Goal: Task Accomplishment & Management: Manage account settings

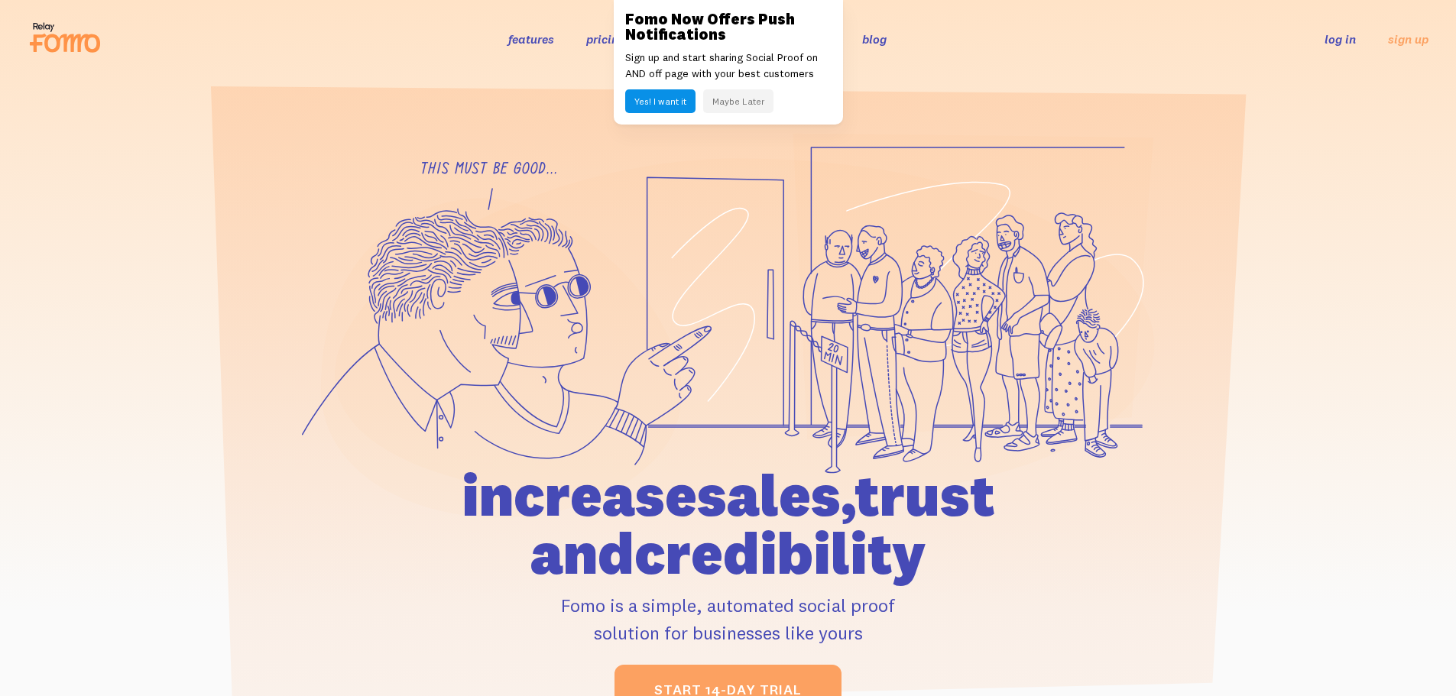
drag, startPoint x: 0, startPoint y: 0, endPoint x: 1338, endPoint y: 43, distance: 1339.1
click at [1338, 43] on link "log in" at bounding box center [1340, 38] width 31 height 15
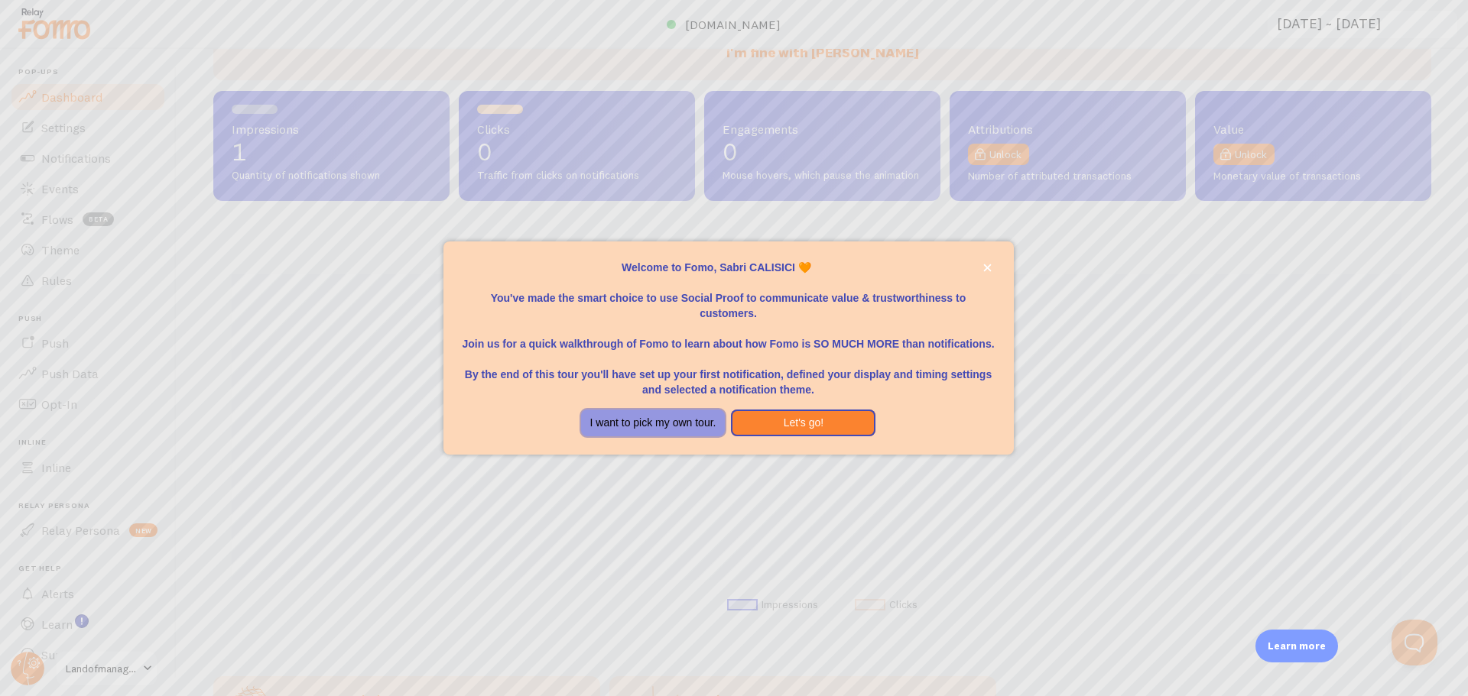
click at [699, 427] on button "I want to pick my own tour." at bounding box center [653, 424] width 144 height 28
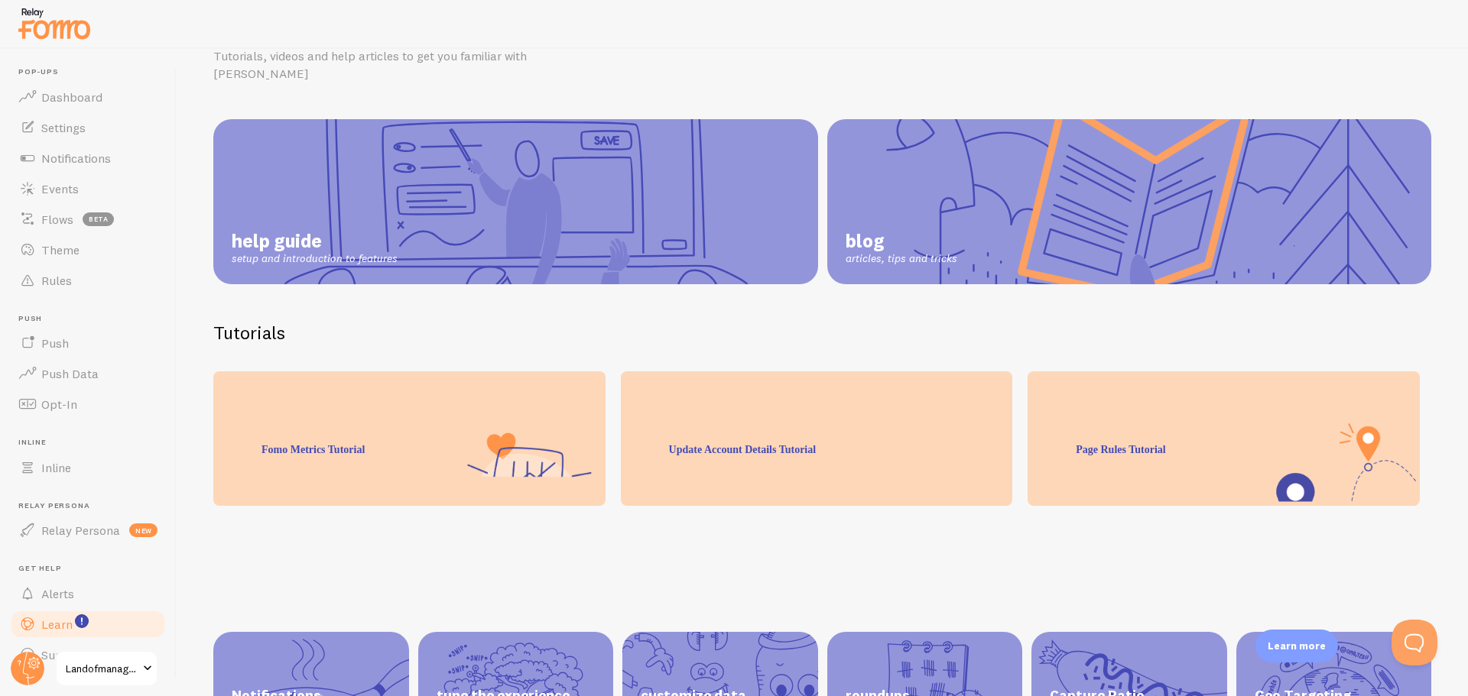
scroll to position [76, 0]
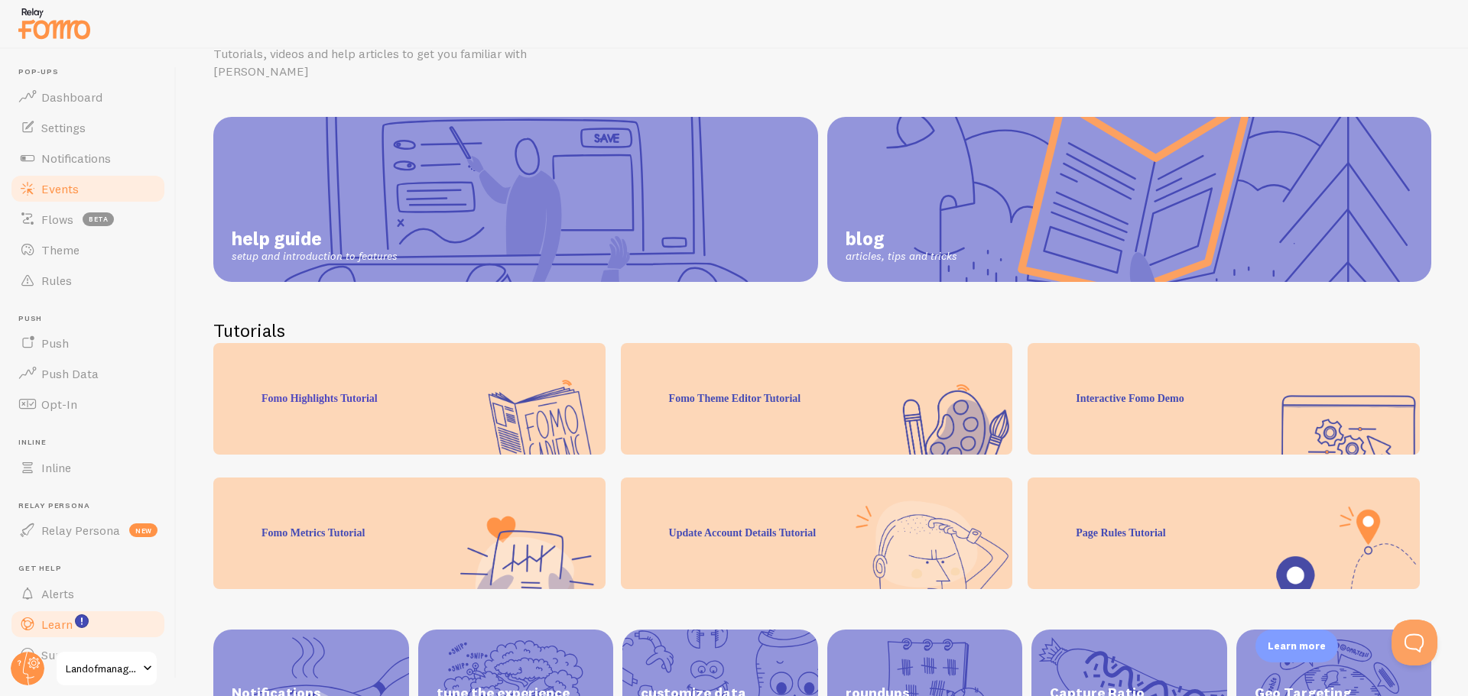
click at [69, 190] on span "Events" at bounding box center [59, 188] width 37 height 15
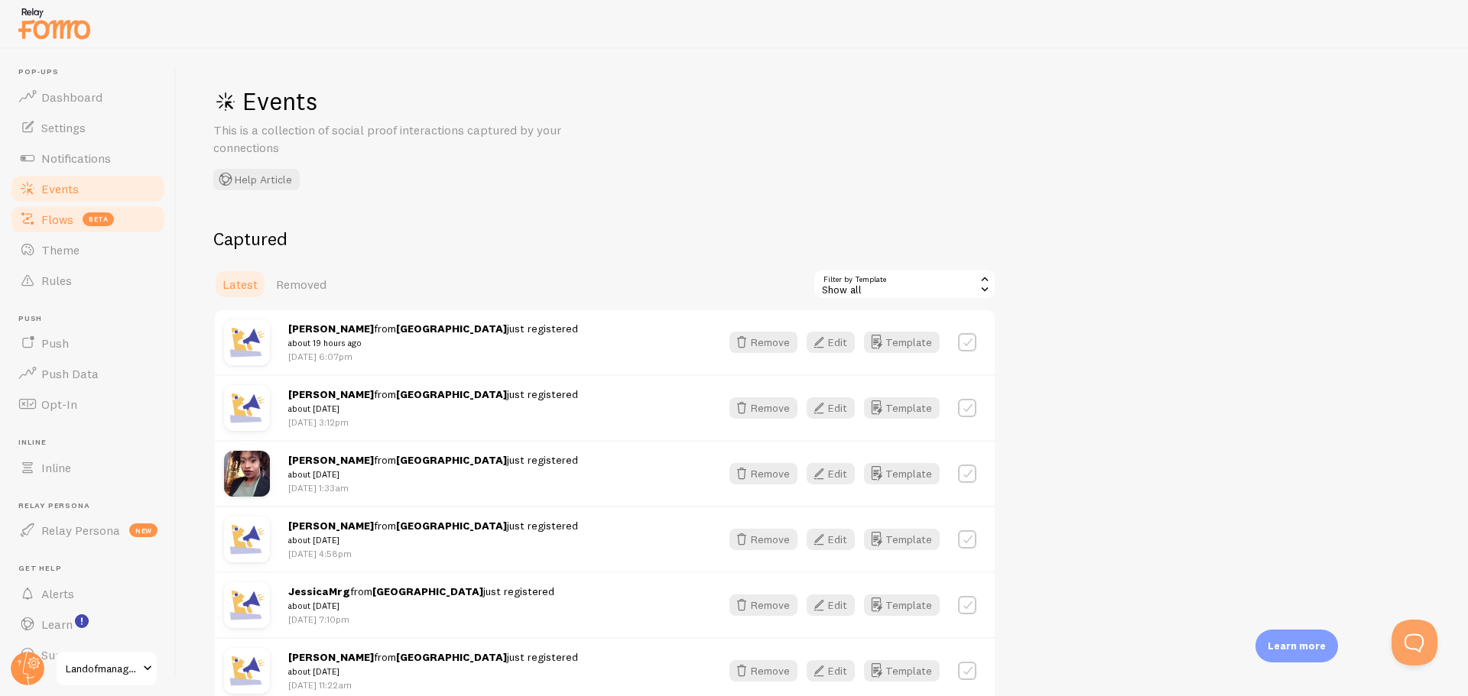
click at [67, 224] on span "Flows" at bounding box center [57, 219] width 32 height 15
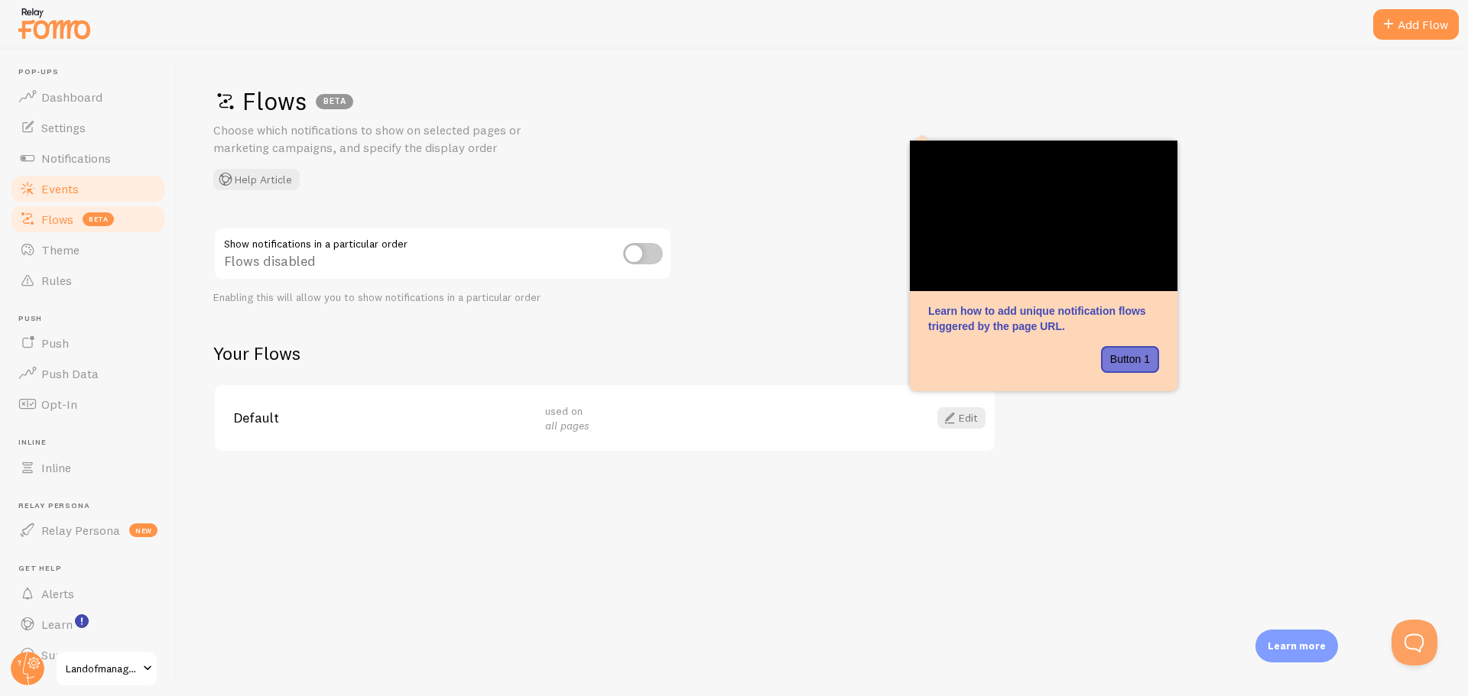
click at [68, 193] on span "Events" at bounding box center [59, 188] width 37 height 15
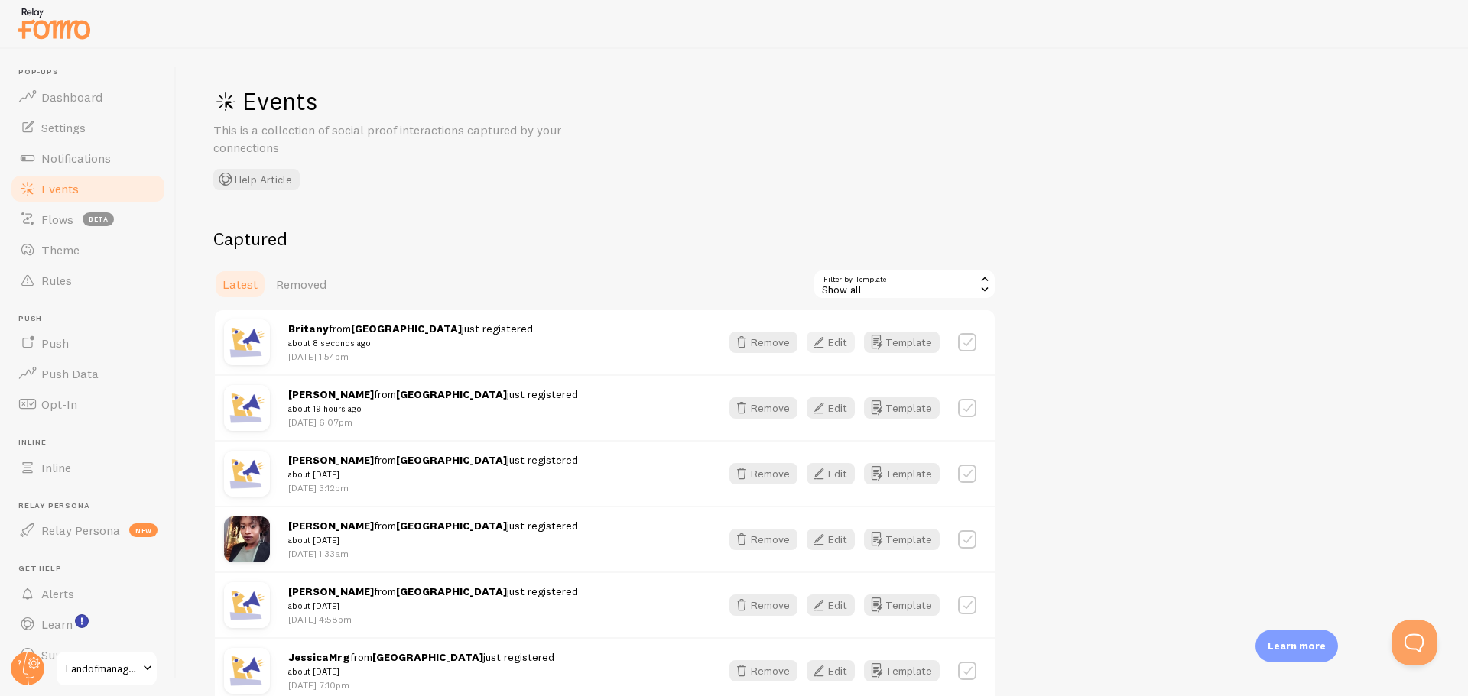
click at [832, 342] on button "Edit" at bounding box center [830, 342] width 48 height 21
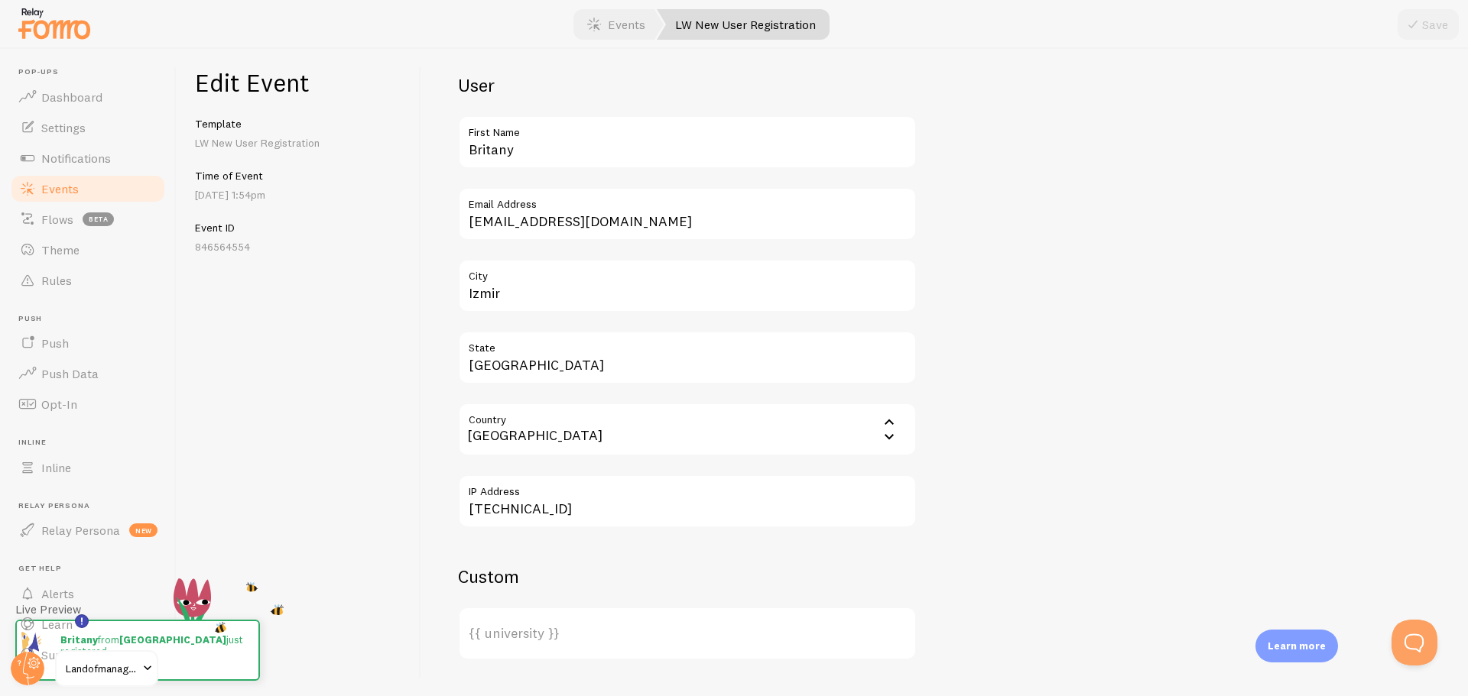
scroll to position [535, 0]
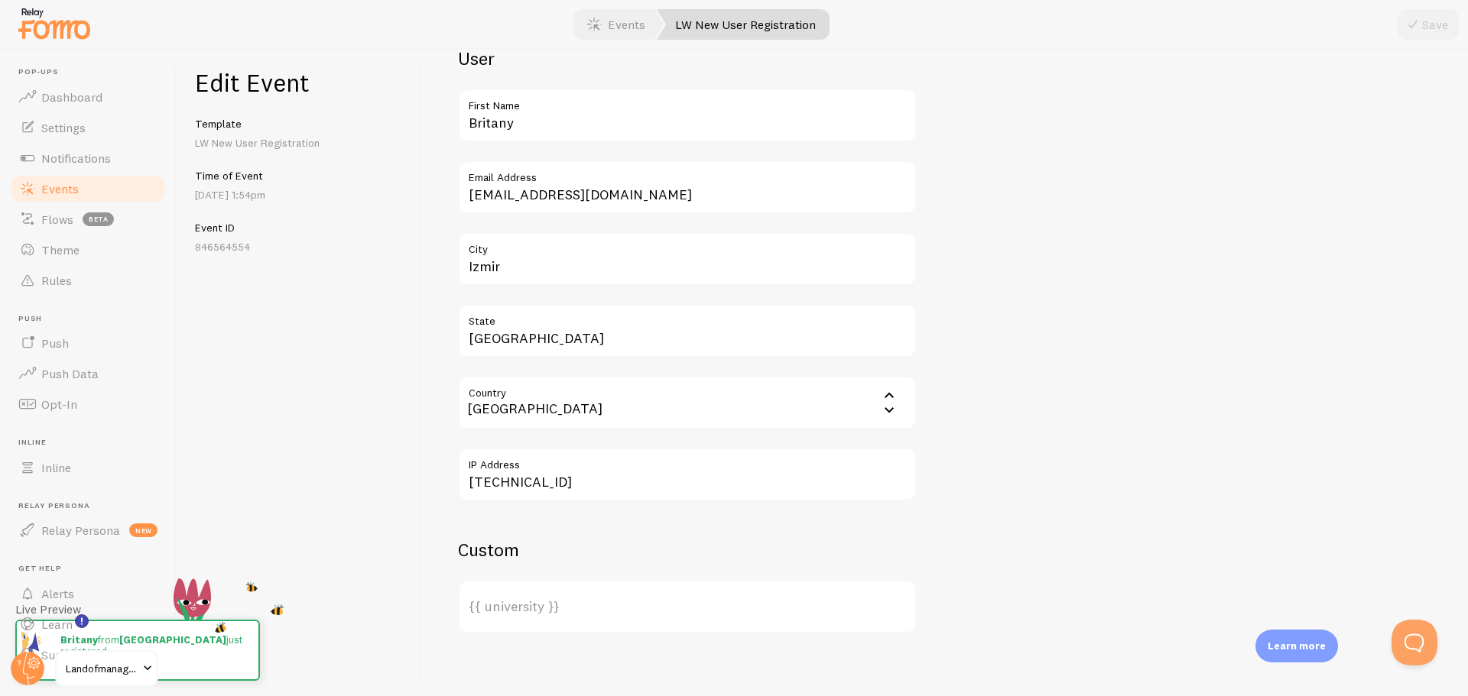
click at [560, 405] on input "Country" at bounding box center [687, 403] width 459 height 54
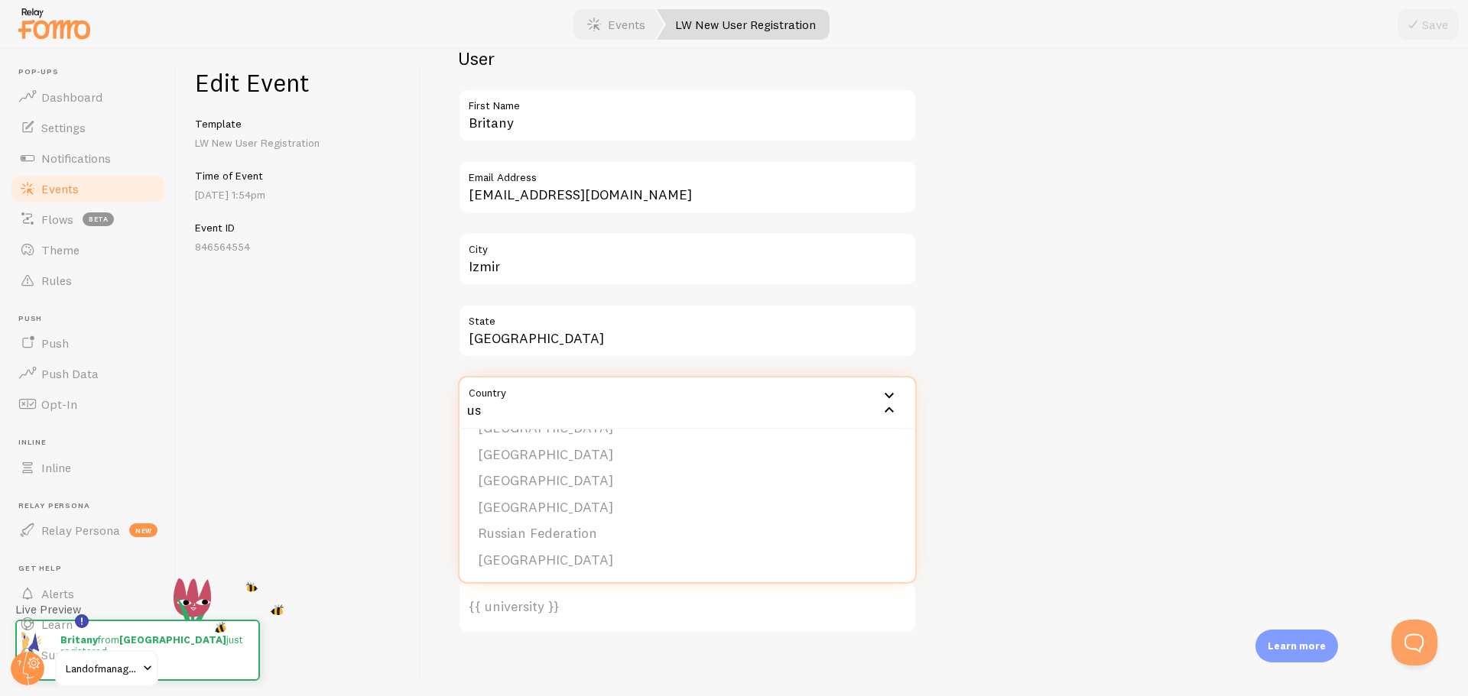
scroll to position [76, 0]
type input "us"
click at [512, 562] on li "USA" at bounding box center [687, 560] width 456 height 27
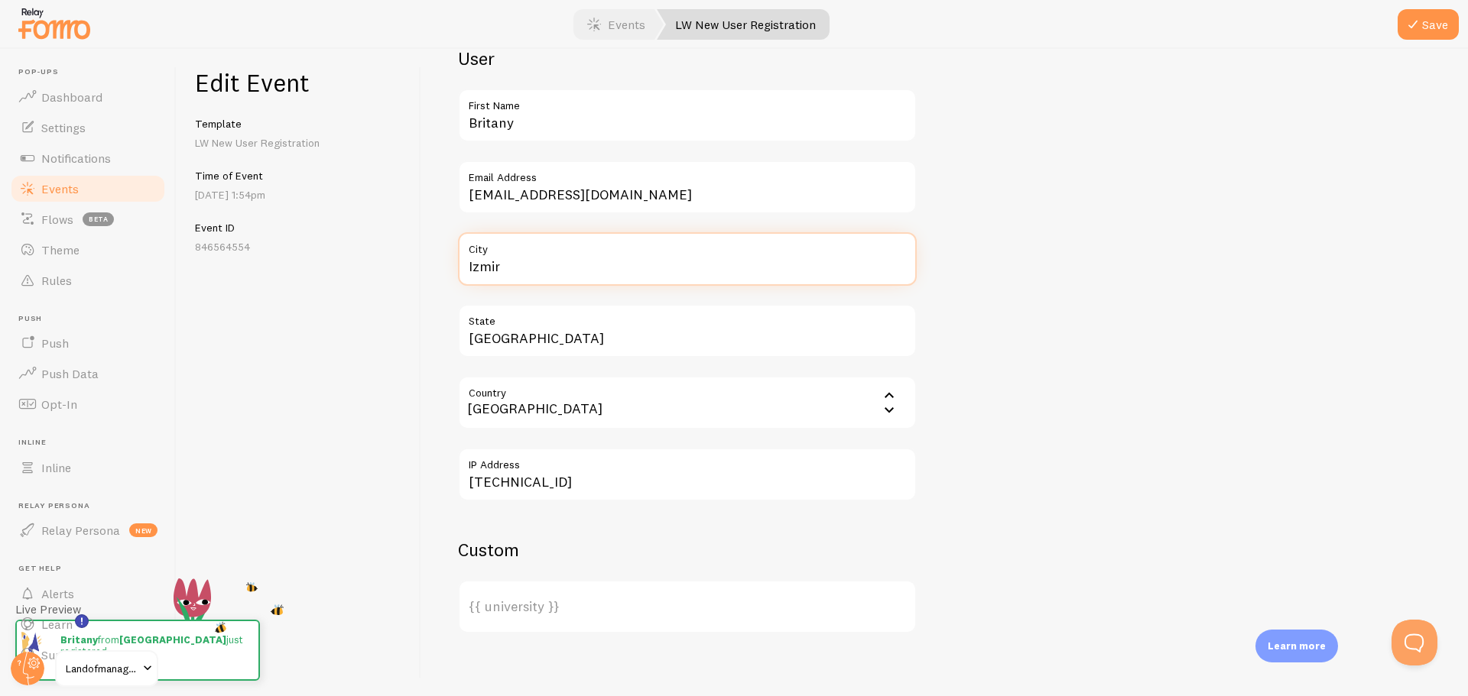
drag, startPoint x: 540, startPoint y: 282, endPoint x: 465, endPoint y: 269, distance: 75.3
click at [465, 269] on input "Izmir" at bounding box center [687, 259] width 459 height 54
drag, startPoint x: 573, startPoint y: 339, endPoint x: 475, endPoint y: 339, distance: 98.6
click at [475, 339] on input "İzmir Province" at bounding box center [687, 331] width 459 height 54
type input "İ"
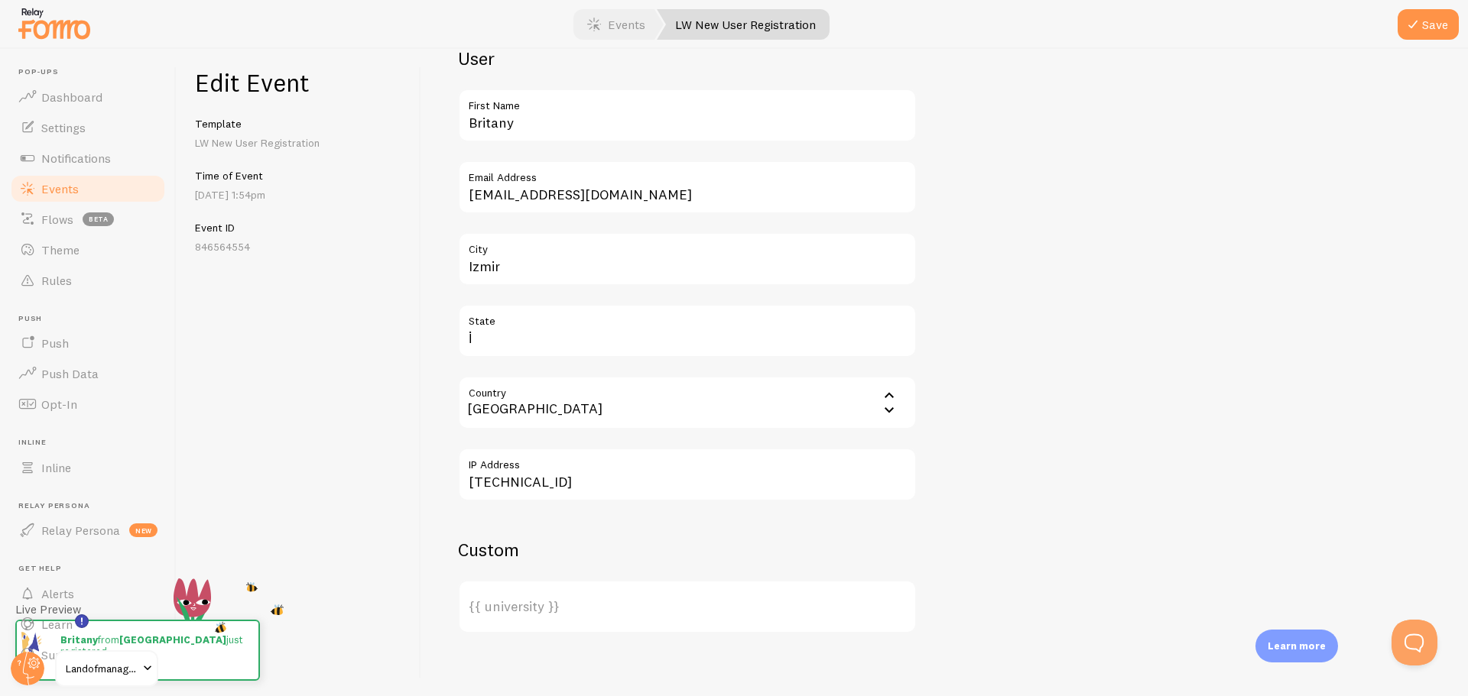
click at [586, 329] on label "State" at bounding box center [687, 317] width 459 height 26
click at [586, 329] on input "İ" at bounding box center [687, 331] width 459 height 54
click at [508, 340] on label "State" at bounding box center [687, 331] width 459 height 54
click at [508, 340] on input "State" at bounding box center [687, 331] width 459 height 54
type input "MO"
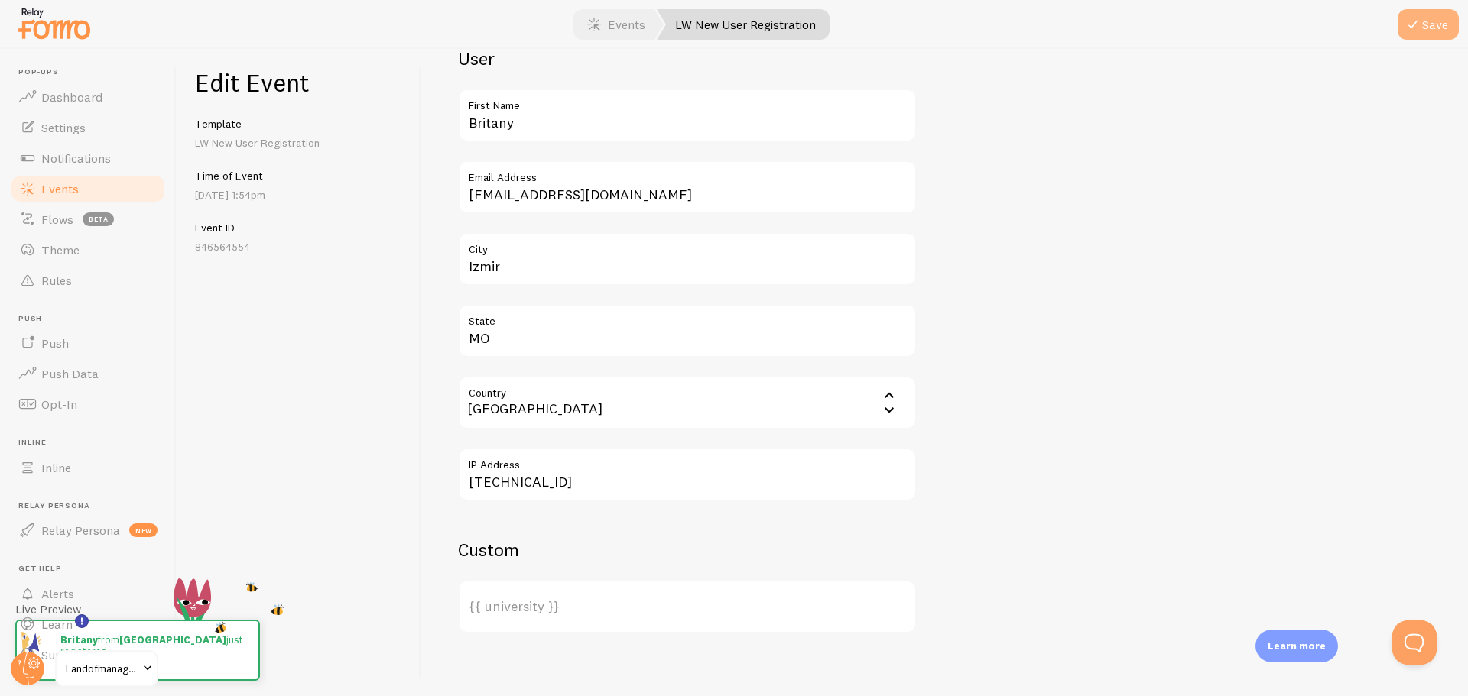
click at [1422, 20] on button "Save" at bounding box center [1427, 24] width 61 height 31
click at [118, 109] on link "Dashboard" at bounding box center [87, 97] width 157 height 31
